Goal: Information Seeking & Learning: Understand process/instructions

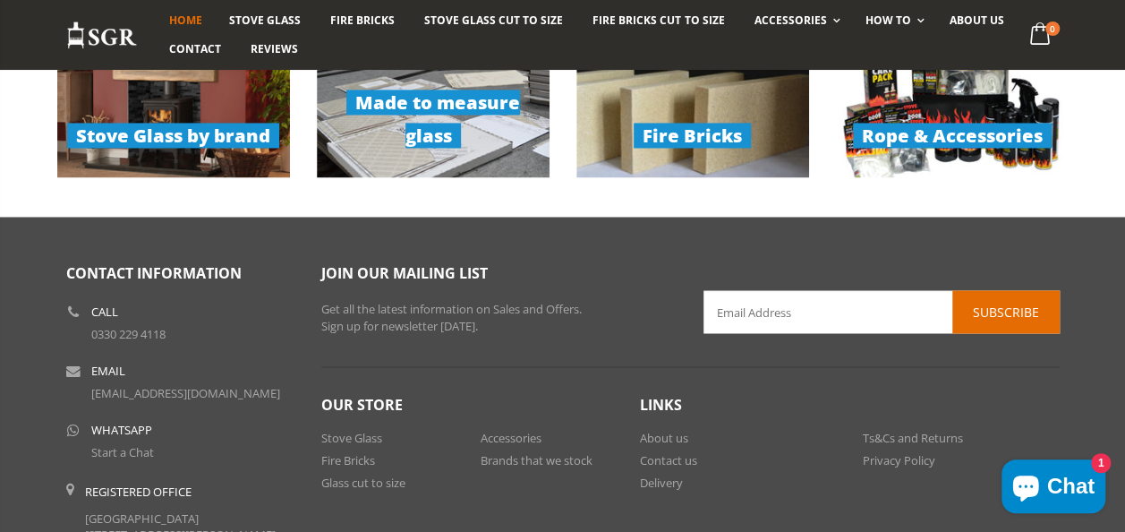
scroll to position [1551, 0]
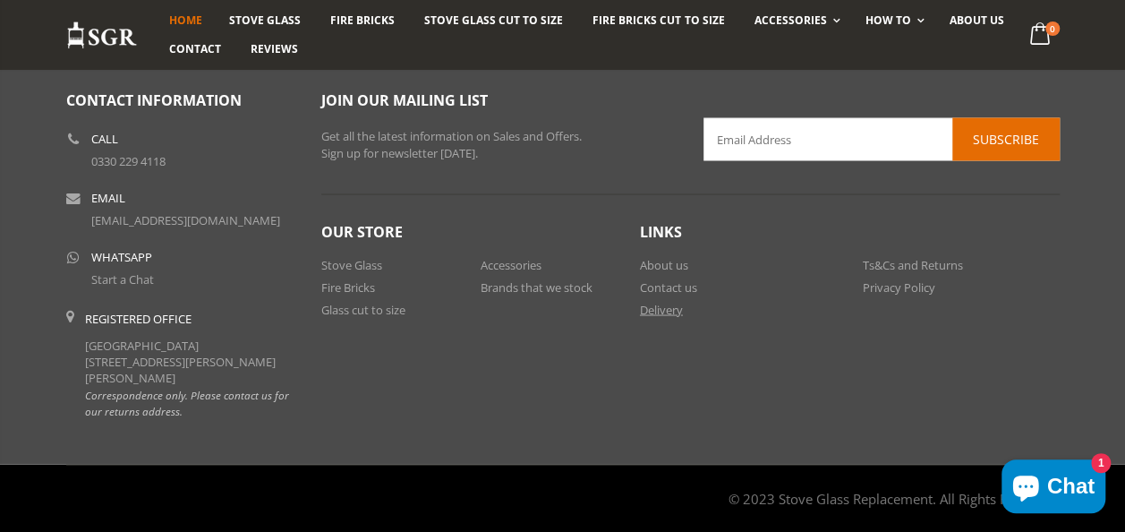
click at [674, 304] on link "Delivery" at bounding box center [661, 309] width 43 height 16
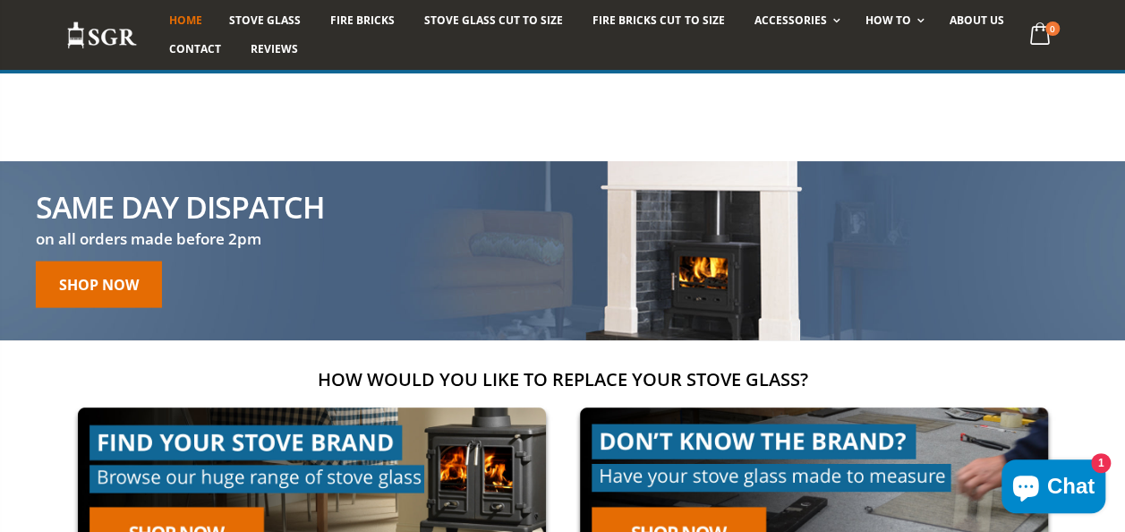
scroll to position [0, 0]
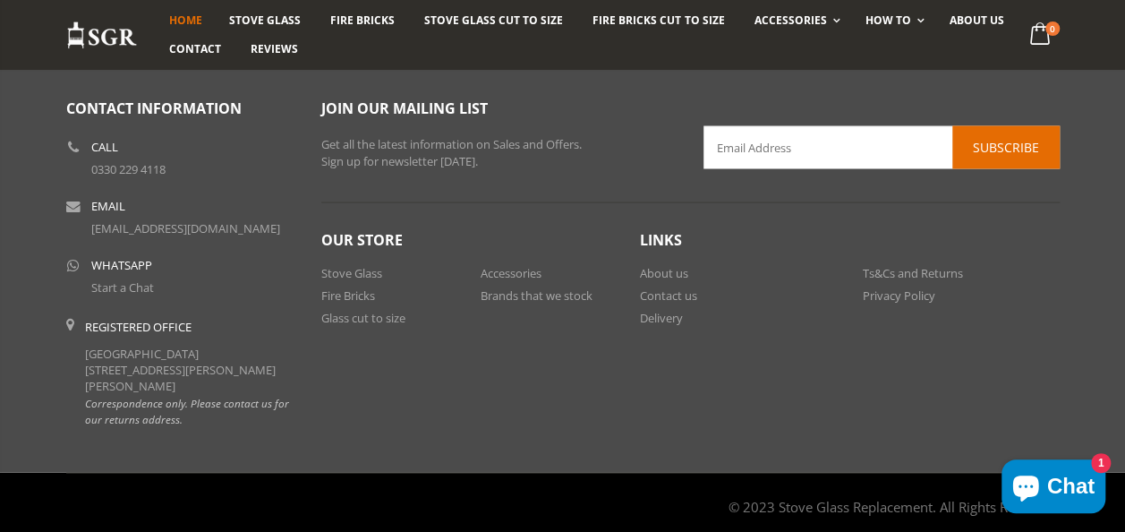
scroll to position [1551, 0]
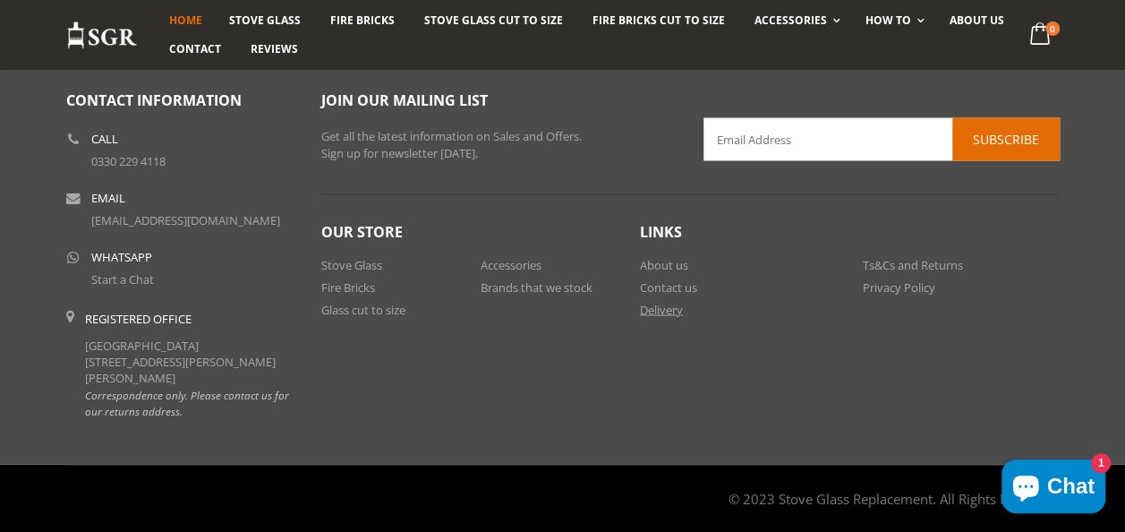
click at [669, 309] on link "Delivery" at bounding box center [661, 309] width 43 height 16
